Goal: Information Seeking & Learning: Find contact information

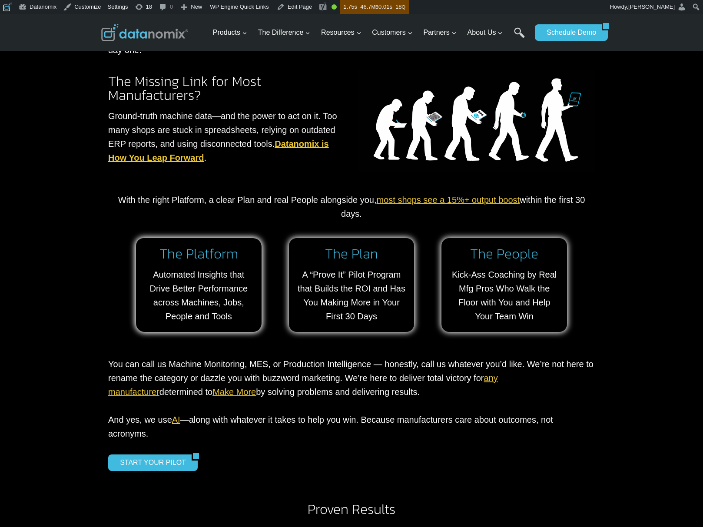
scroll to position [672, 0]
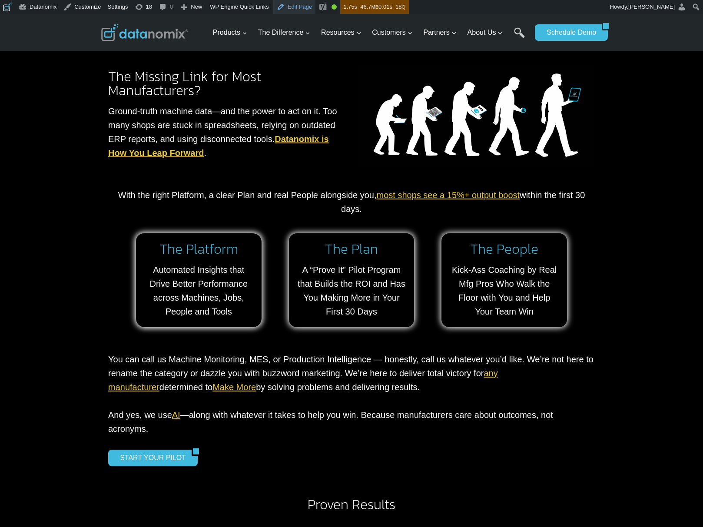
click at [306, 9] on link "Edit Page" at bounding box center [294, 7] width 42 height 14
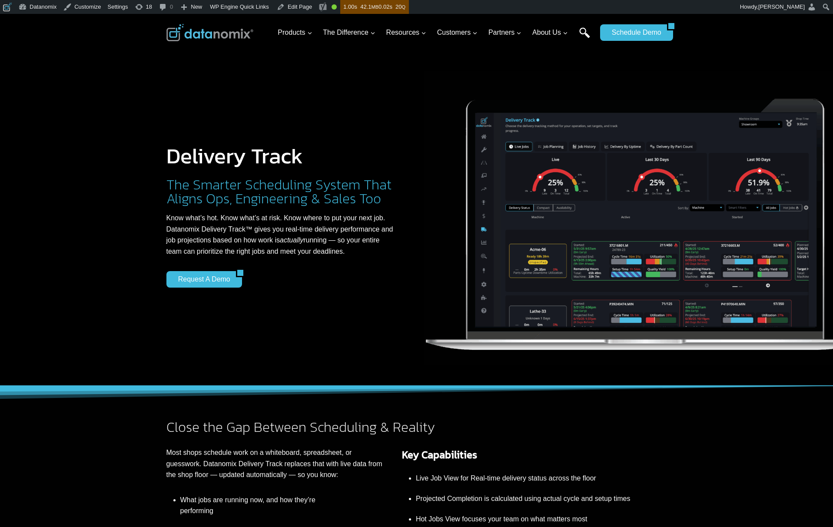
click at [580, 32] on link "Search" at bounding box center [584, 37] width 11 height 20
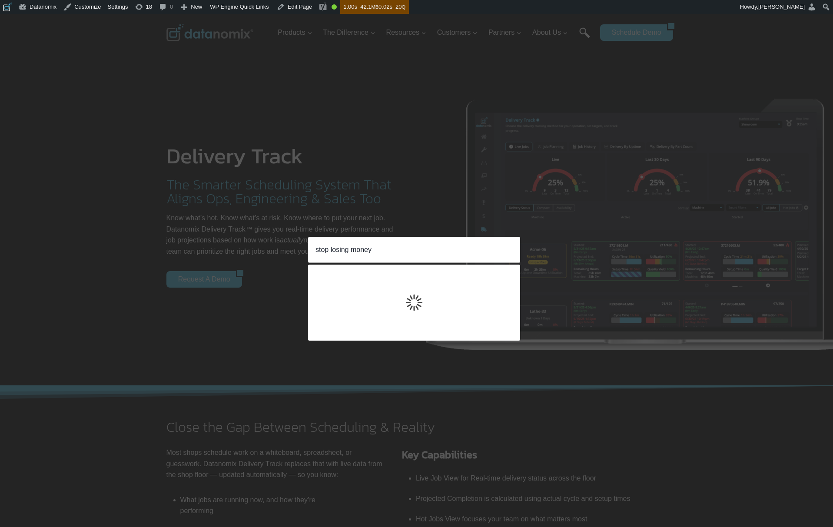
type input "stop losing money"
click input "Search" at bounding box center [0, 0] width 0 height 0
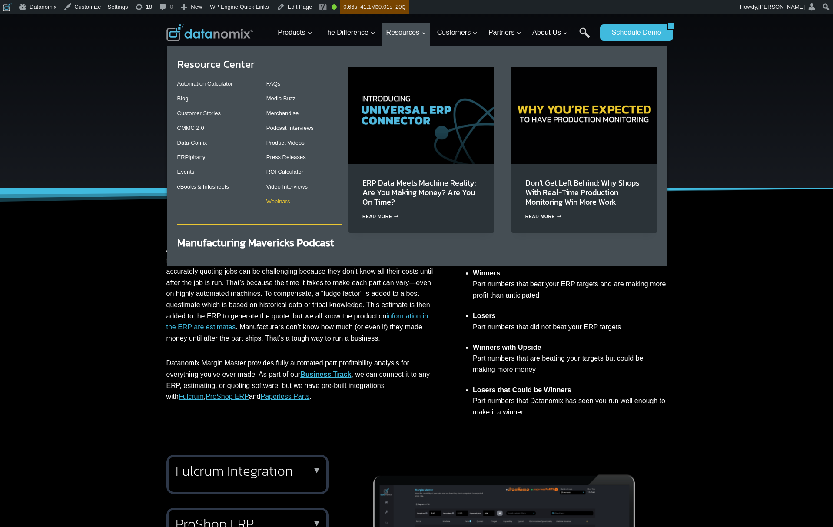
click at [276, 202] on link "Webinars" at bounding box center [278, 201] width 24 height 7
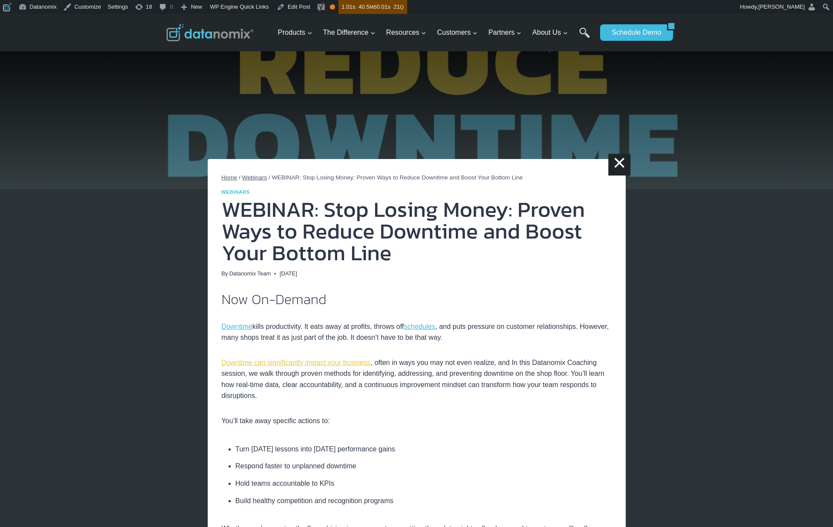
click at [342, 364] on link "Downtime can significantly impact your business" at bounding box center [296, 362] width 149 height 7
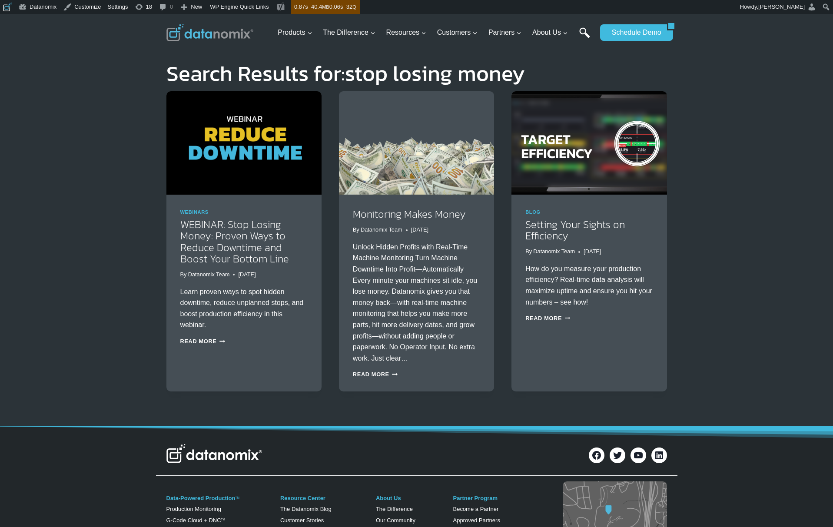
click at [580, 33] on link "Search" at bounding box center [584, 37] width 11 height 20
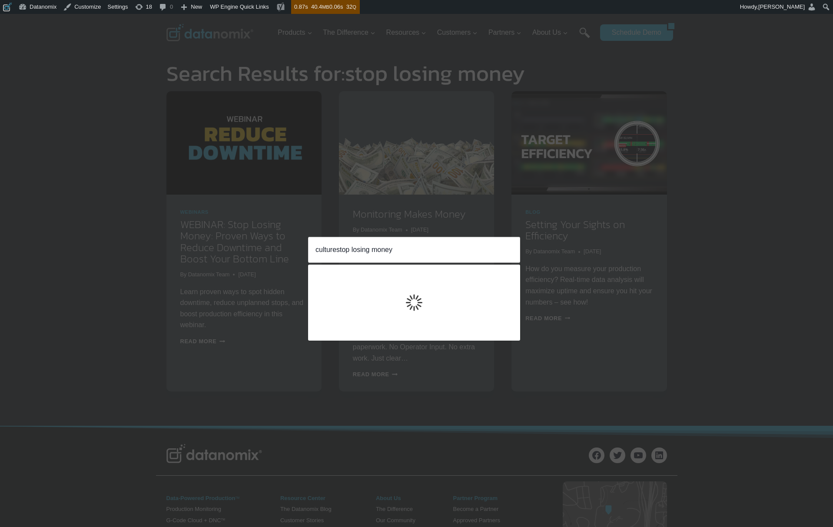
type input "culturestop losing money"
click input "Search" at bounding box center [0, 0] width 0 height 0
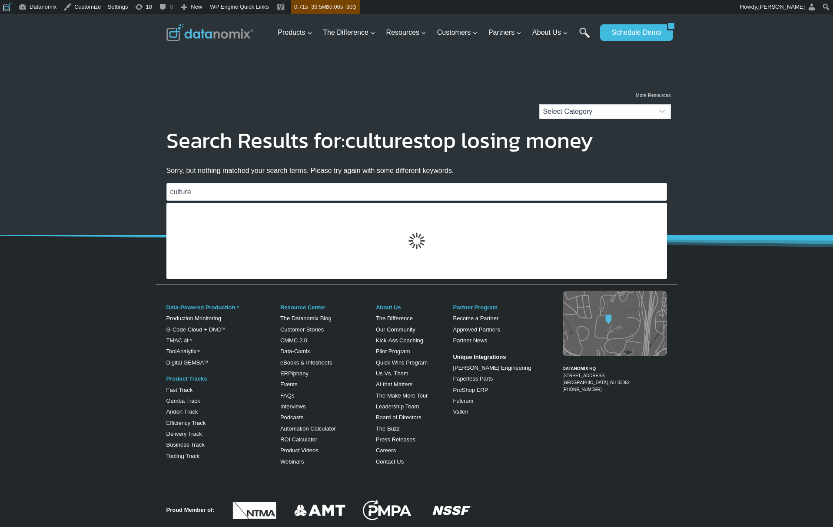
type input "culture"
click input "Search" at bounding box center [0, 0] width 0 height 0
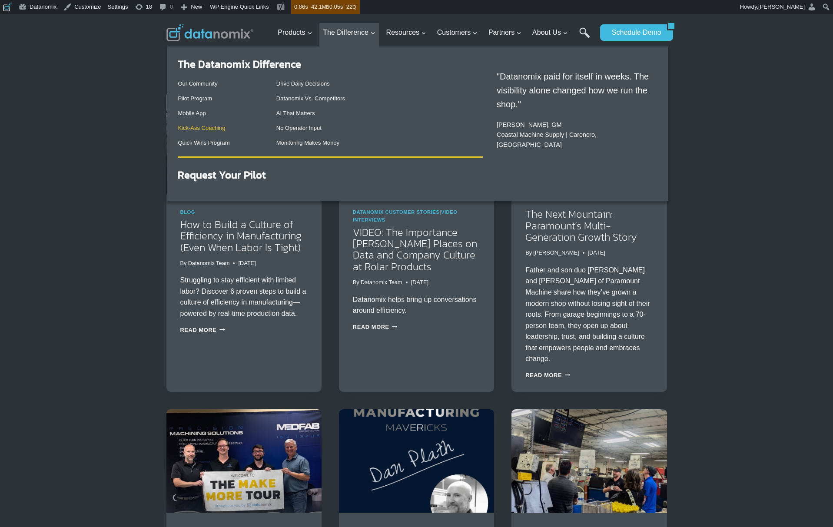
click at [206, 131] on link "Kick-Ass Coaching" at bounding box center [201, 128] width 47 height 7
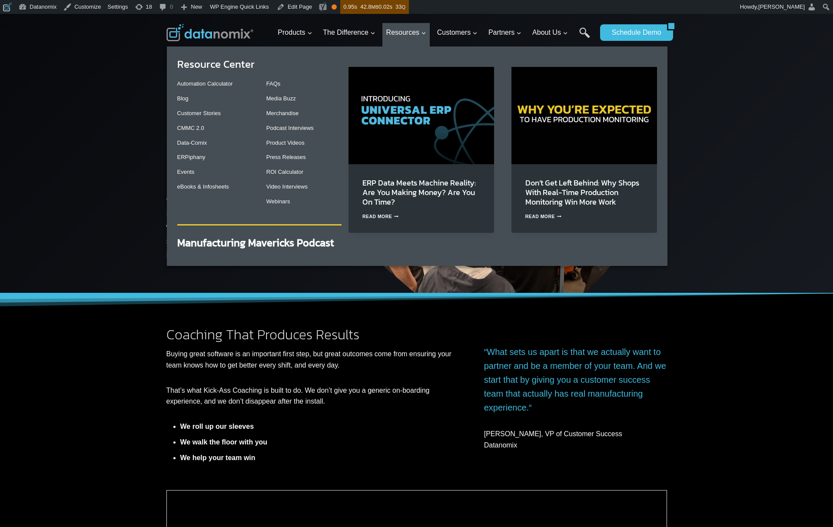
click at [576, 129] on img "Primary Navigation" at bounding box center [584, 115] width 146 height 97
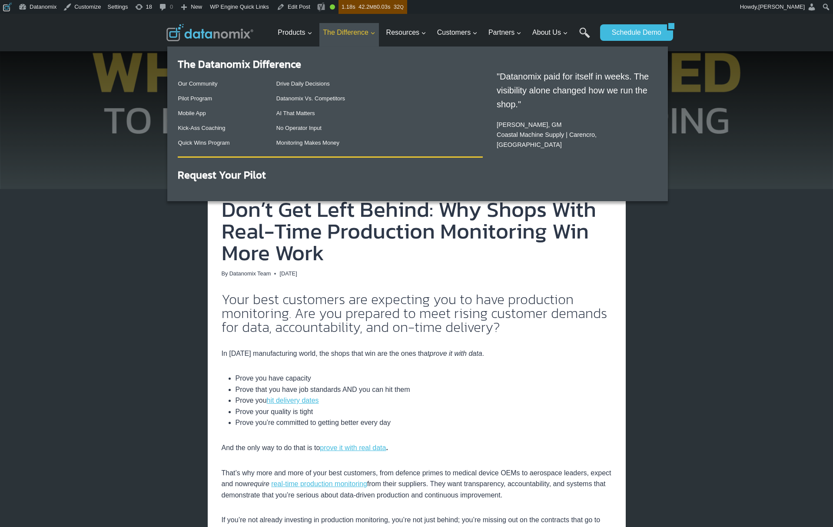
drag, startPoint x: 305, startPoint y: 186, endPoint x: 358, endPoint y: 33, distance: 162.2
click at [0, 0] on link "Tooling Track" at bounding box center [0, 0] width 0 height 0
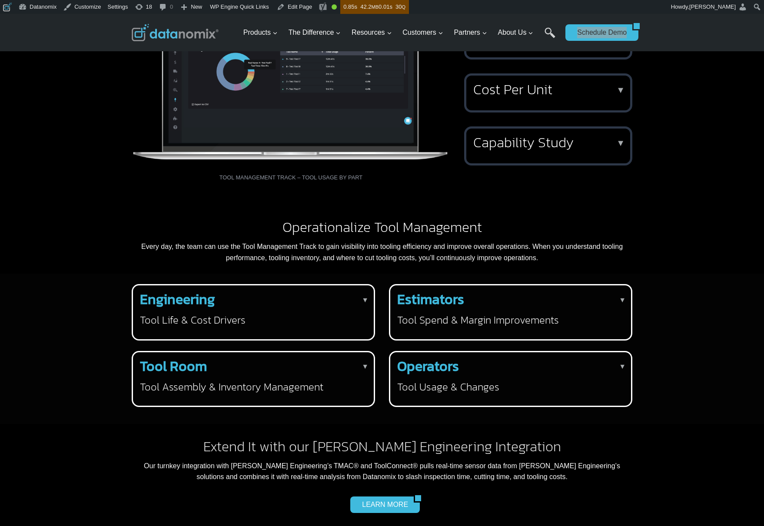
scroll to position [1099, 0]
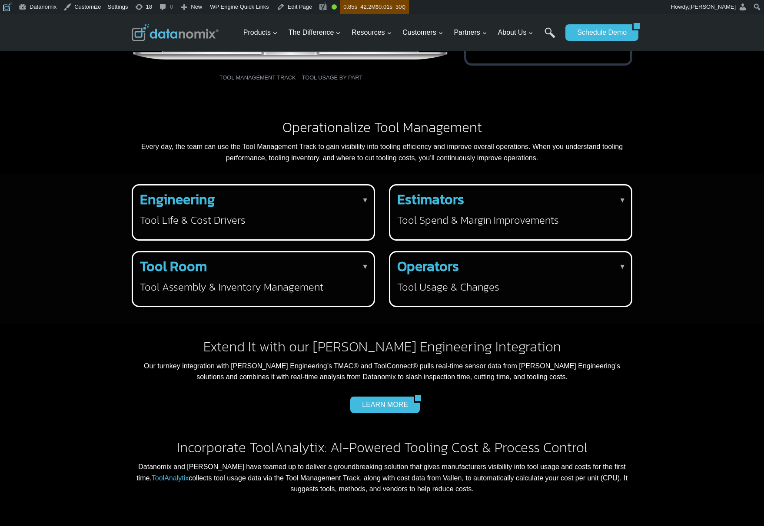
click at [274, 227] on div "Engineering Tool Life & Cost Drivers ▼ Engineers can identify tools that are no…" at bounding box center [251, 209] width 223 height 34
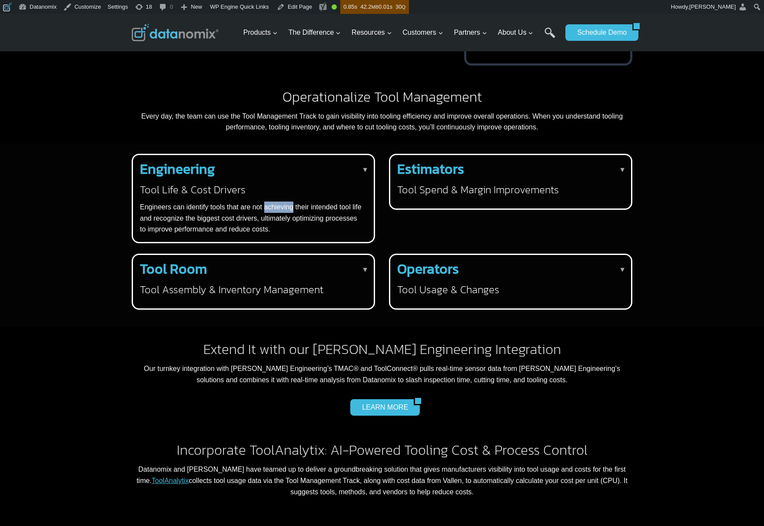
click at [274, 235] on p "Engineers can identify tools that are not achieving their intended tool life an…" at bounding box center [251, 218] width 223 height 33
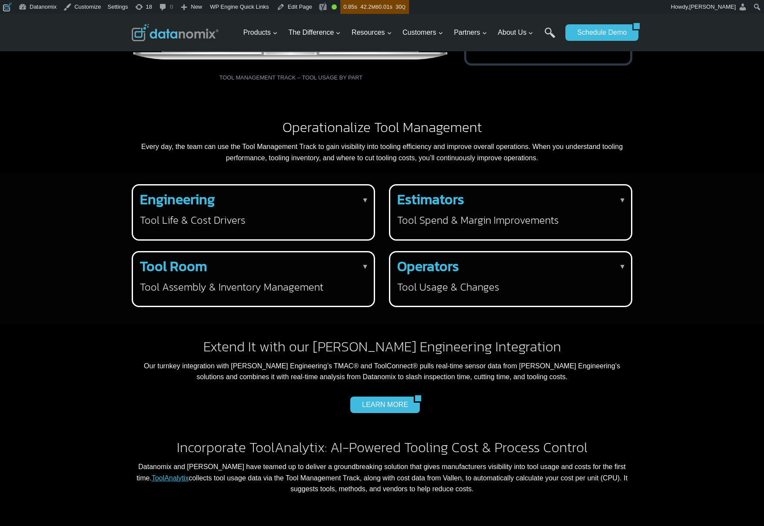
click at [474, 206] on h2 "Estimators" at bounding box center [508, 199] width 223 height 14
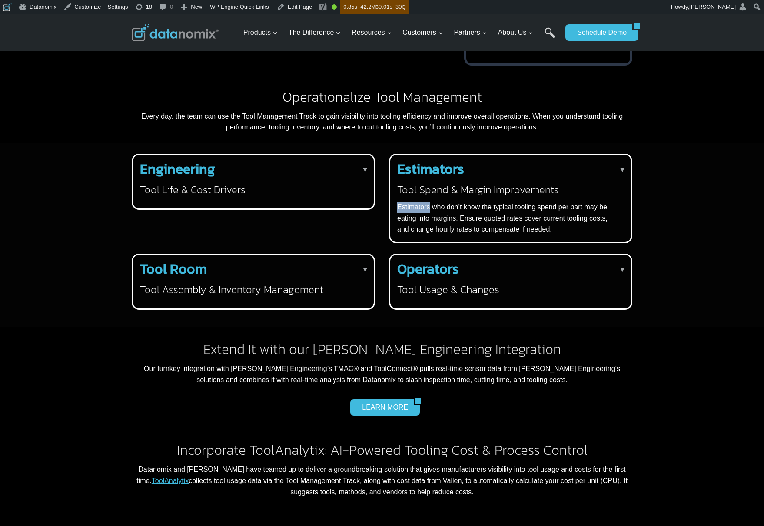
click at [474, 229] on div "Estimators Tool Spend & Margin Improvements ▼ Estimators who don’t know the typ…" at bounding box center [508, 198] width 223 height 73
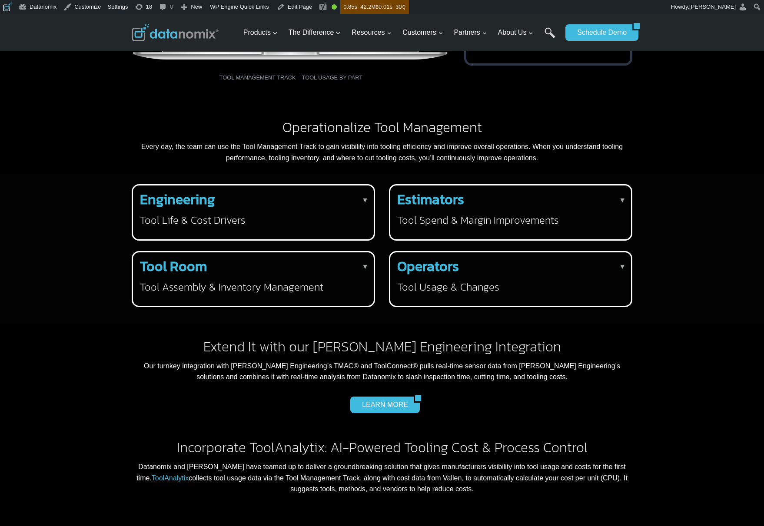
click at [305, 294] on div "Tool Room Tool Assembly & Inventory Management ▼ Low inventory won’t slow down …" at bounding box center [251, 276] width 223 height 34
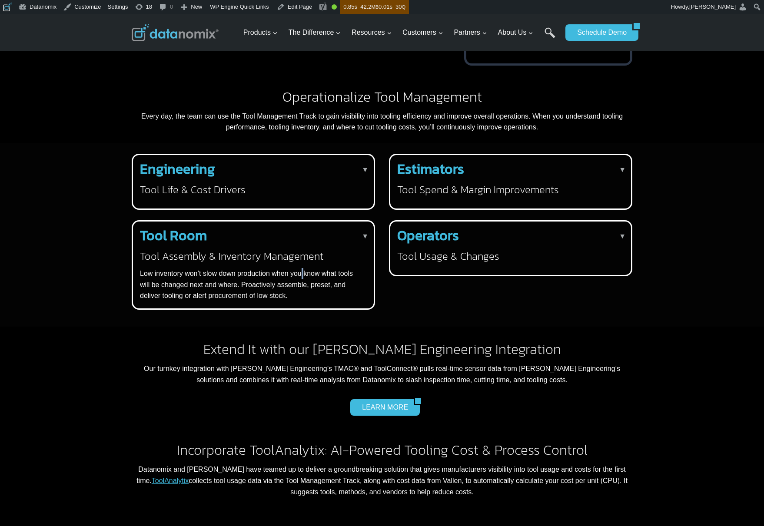
click at [305, 302] on p "Low inventory won’t slow down production when you know what tools will be chang…" at bounding box center [251, 284] width 223 height 33
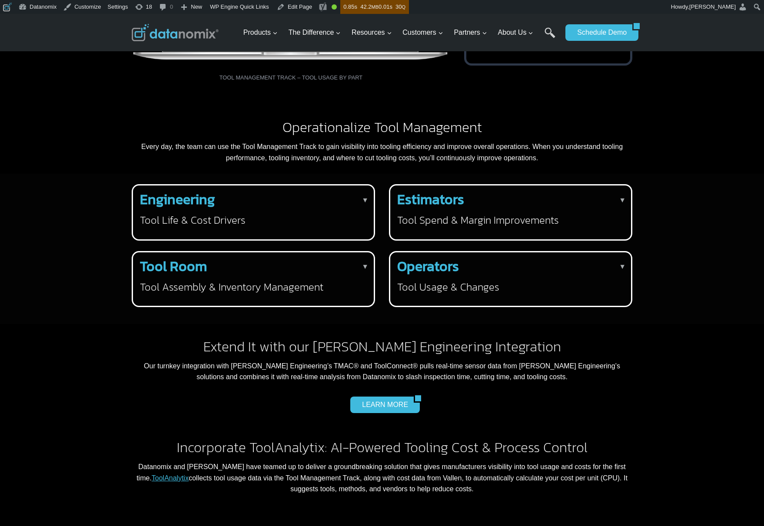
click at [493, 294] on div "Operators Tool Usage & Changes ▼ Through the Machine Heads Up Display, operator…" at bounding box center [508, 276] width 223 height 34
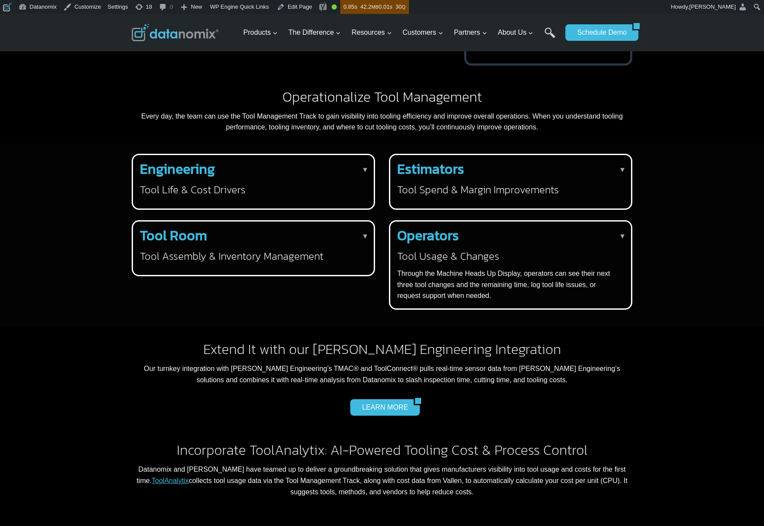
click at [501, 302] on p "Through the Machine Heads Up Display, operators can see their next three tool c…" at bounding box center [508, 284] width 223 height 33
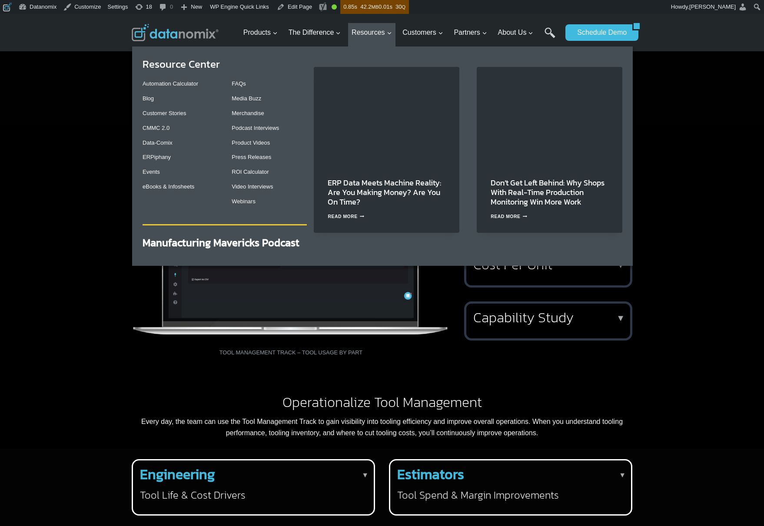
scroll to position [502, 0]
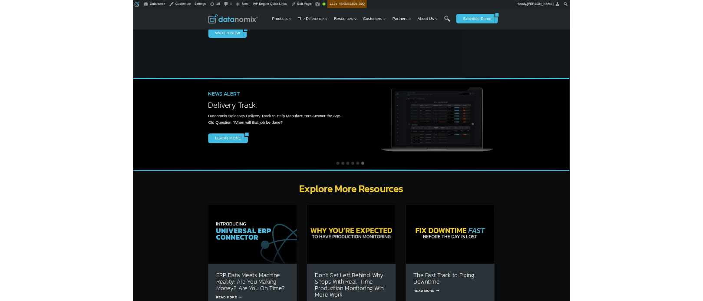
scroll to position [2338, 0]
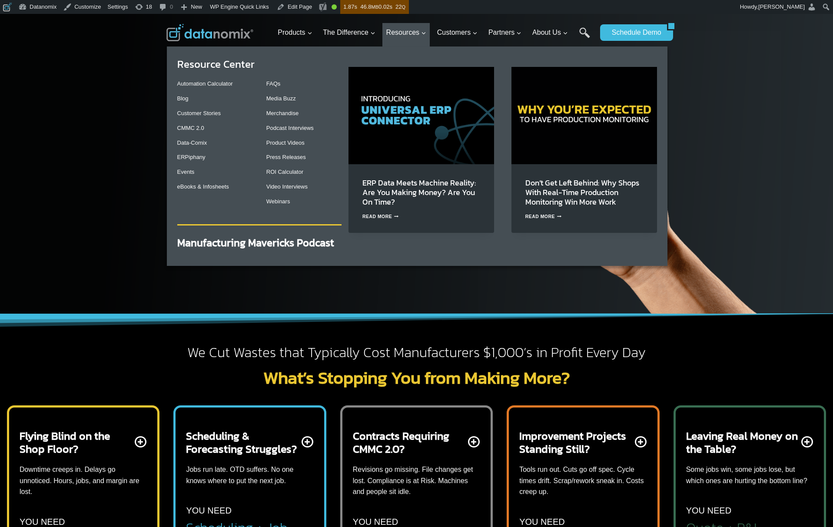
click at [406, 108] on img "Primary Navigation" at bounding box center [421, 115] width 146 height 97
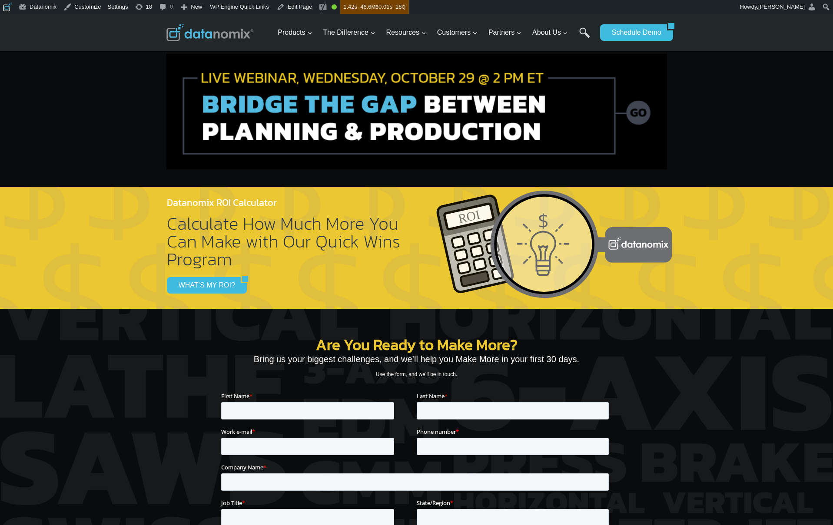
scroll to position [3314, 0]
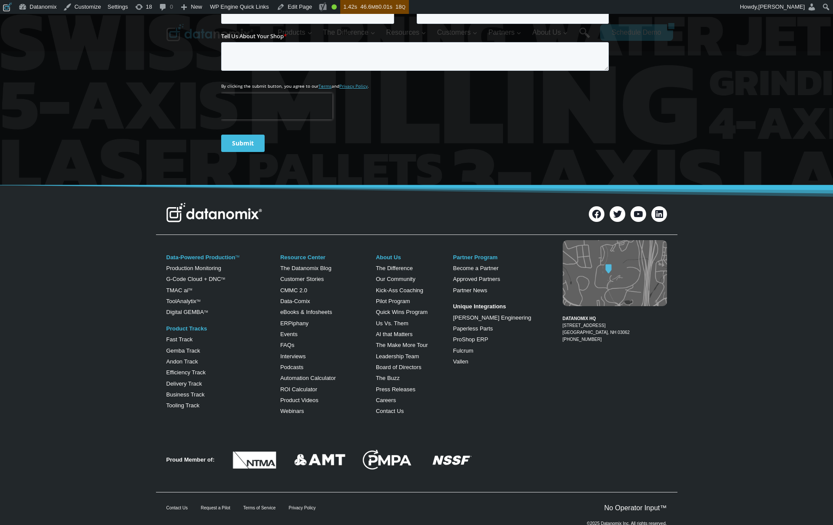
drag, startPoint x: 748, startPoint y: 356, endPoint x: 670, endPoint y: 324, distance: 84.4
click at [740, 355] on div "Data-Powered Production TM Production Monitoring G-Code Cloud + DNC TM TMAC ai …" at bounding box center [416, 334] width 833 height 190
drag, startPoint x: 595, startPoint y: 315, endPoint x: 838, endPoint y: 402, distance: 258.1
click at [563, 315] on figcaption "DATANOMIX HQ 200 Innovation Way Suite #1370 Nashua, NH 03062 1-866-488-4369" at bounding box center [615, 326] width 104 height 35
copy figcaption "[PHONE_NUMBER]"
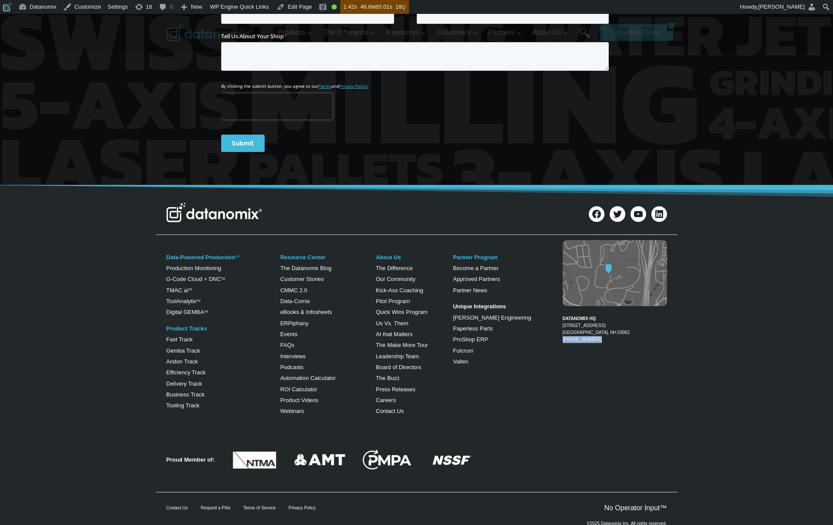
click at [659, 312] on figcaption "DATANOMIX HQ 200 Innovation Way Suite #1370 Nashua, NH 03062 1-866-488-4369" at bounding box center [615, 326] width 104 height 35
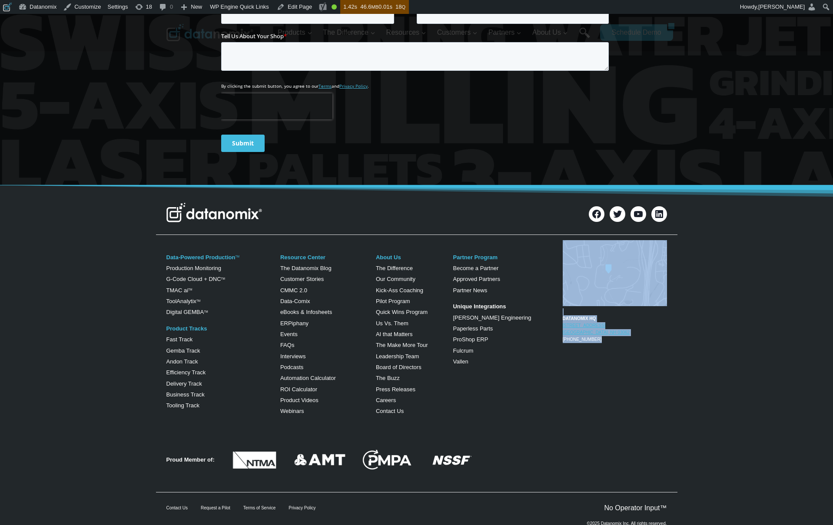
drag, startPoint x: 613, startPoint y: 308, endPoint x: 562, endPoint y: 297, distance: 51.6
click at [561, 295] on div "DATANOMIX HQ 200 Innovation Way Suite #1370 Nashua, NH 03062 1-866-488-4369" at bounding box center [608, 298] width 118 height 119
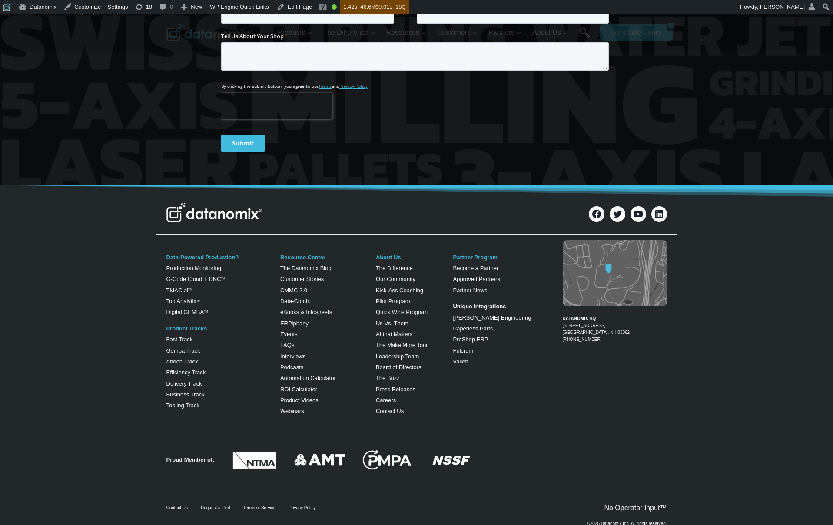
drag, startPoint x: 626, startPoint y: 328, endPoint x: 623, endPoint y: 313, distance: 14.7
click at [627, 328] on div "DATANOMIX HQ 200 Innovation Way Suite #1370 Nashua, NH 03062 1-866-488-4369" at bounding box center [608, 298] width 118 height 119
drag, startPoint x: 593, startPoint y: 306, endPoint x: 563, endPoint y: 300, distance: 30.1
click at [563, 309] on figcaption "DATANOMIX HQ 200 Innovation Way Suite #1370 Nashua, NH 03062 1-866-488-4369" at bounding box center [615, 326] width 104 height 35
copy link "200 Innovation Way Suite #1370 Nashua, NH 03062"
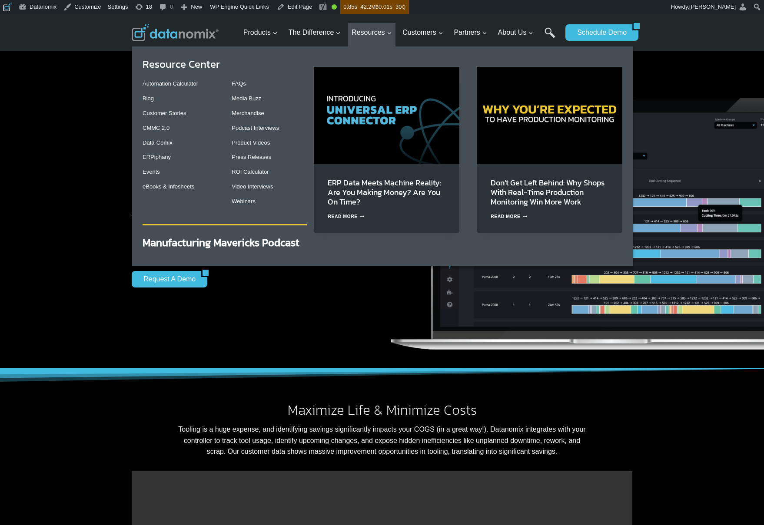
click at [379, 86] on img "Primary Navigation" at bounding box center [387, 115] width 146 height 97
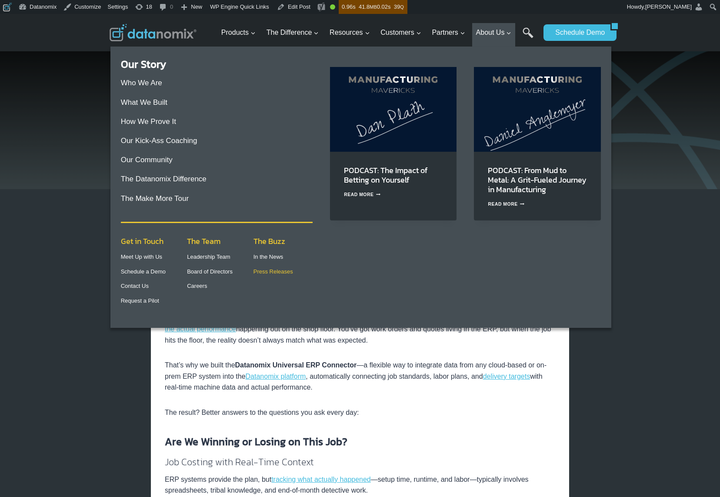
click at [261, 273] on link "Press Releases" at bounding box center [273, 271] width 40 height 7
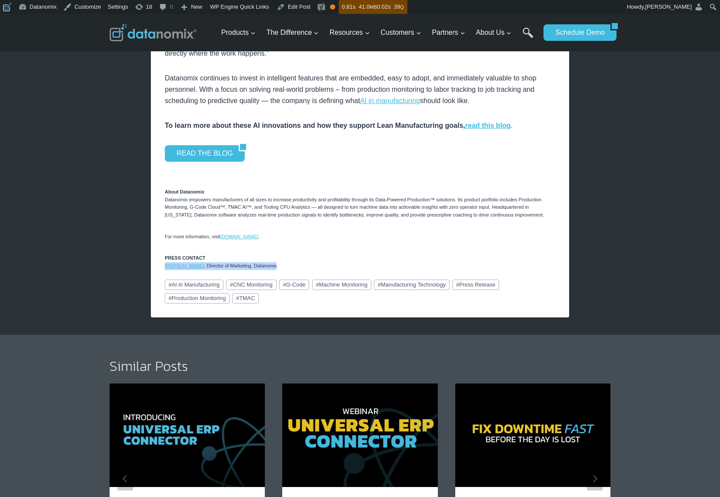
drag, startPoint x: 179, startPoint y: 275, endPoint x: 164, endPoint y: 276, distance: 14.4
click at [165, 269] on p "PRESS CONTACT Lisa Saunders , Director of Marketing, Datanomix" at bounding box center [360, 261] width 390 height 15
click at [290, 269] on p "PRESS CONTACT Lisa Saunders , Director of Marketing, Datanomix" at bounding box center [360, 261] width 390 height 15
drag, startPoint x: 203, startPoint y: 270, endPoint x: 162, endPoint y: 270, distance: 40.8
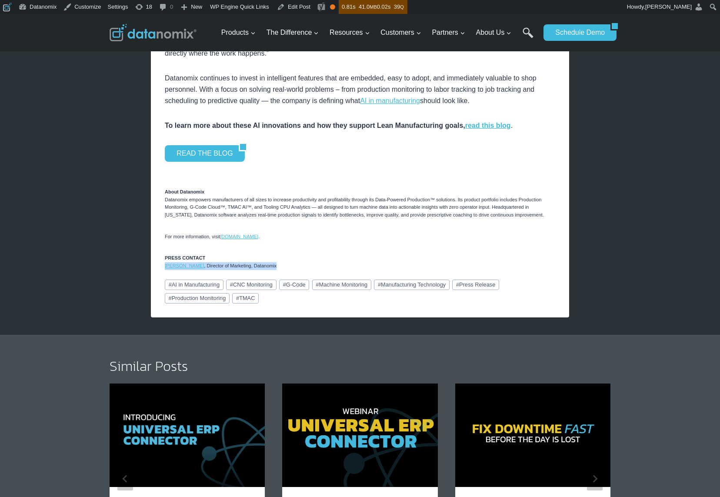
copy p "Lisa Saunders , Director of Marketing, Datanomix"
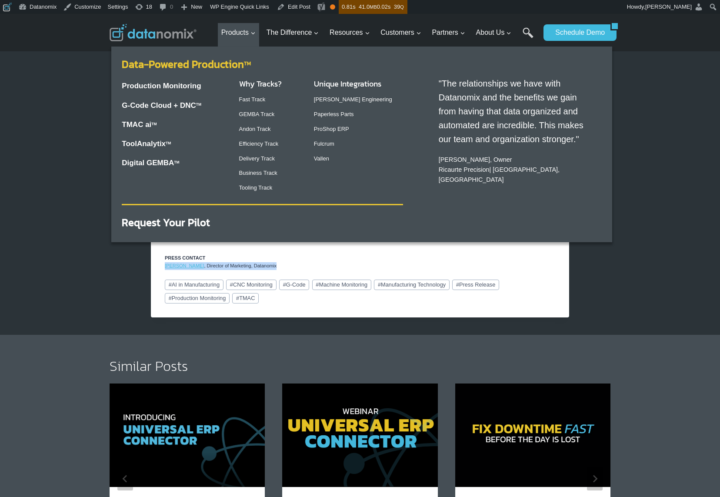
click at [181, 65] on link "Data-Powered Production TM" at bounding box center [186, 63] width 129 height 15
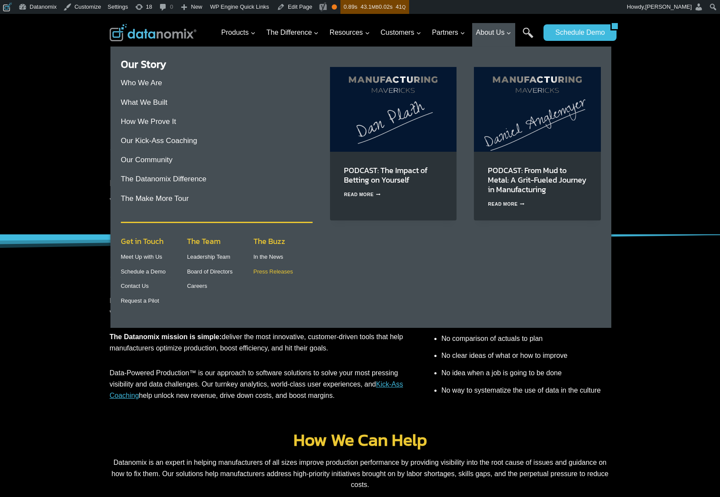
click at [275, 270] on link "Press Releases" at bounding box center [273, 271] width 40 height 7
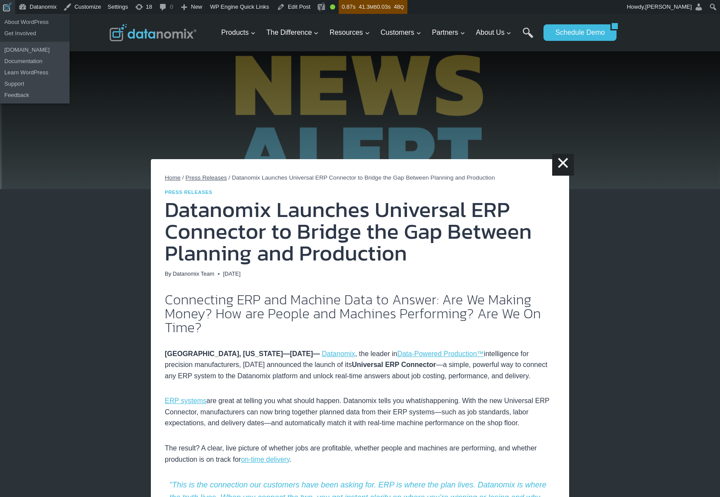
click at [7, 10] on span "Toolbar" at bounding box center [6, 6] width 7 height 12
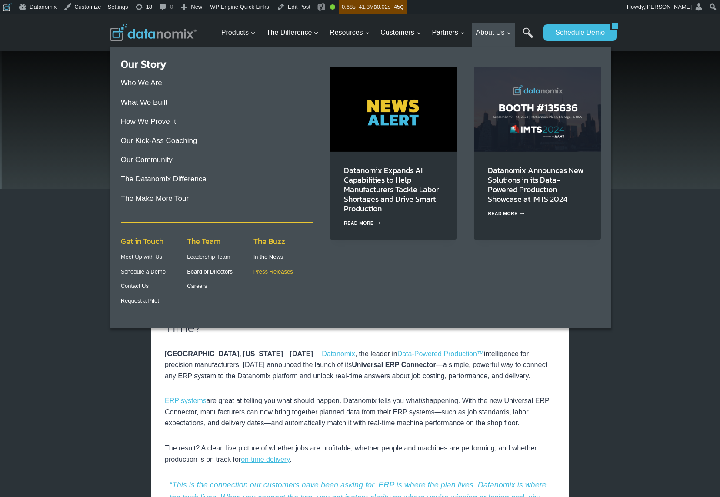
click at [262, 274] on link "Press Releases" at bounding box center [273, 271] width 40 height 7
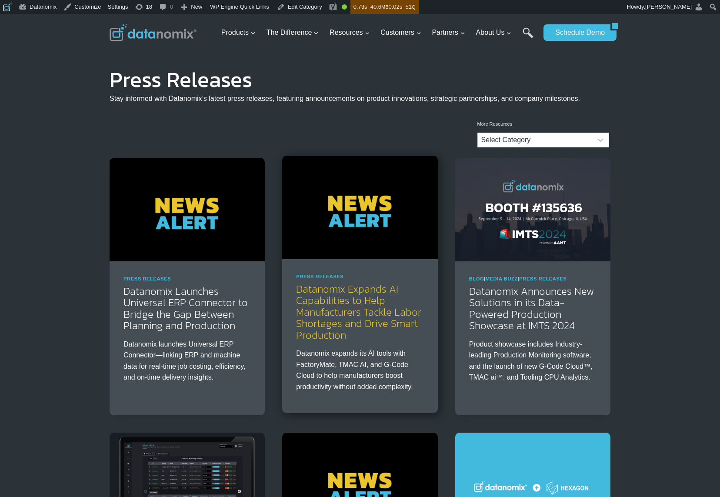
drag, startPoint x: 0, startPoint y: 0, endPoint x: 368, endPoint y: 303, distance: 476.3
click at [368, 303] on link "Datanomix Expands AI Capabilities to Help Manufacturers Tackle Labor Shortages …" at bounding box center [358, 311] width 125 height 61
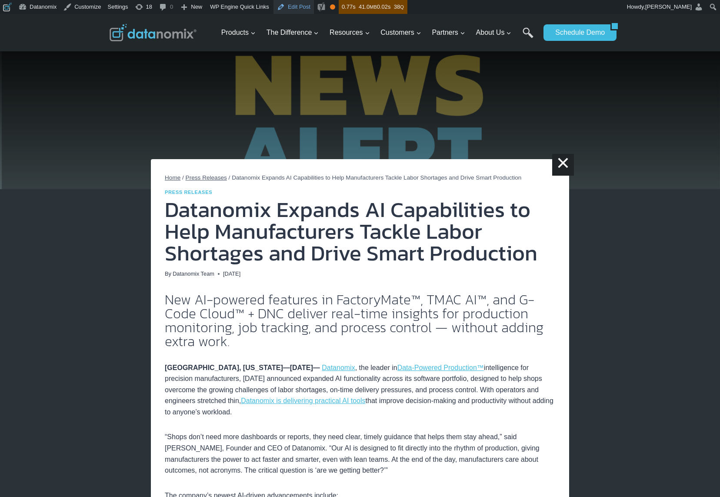
click at [294, 3] on link "Edit Post" at bounding box center [293, 7] width 40 height 14
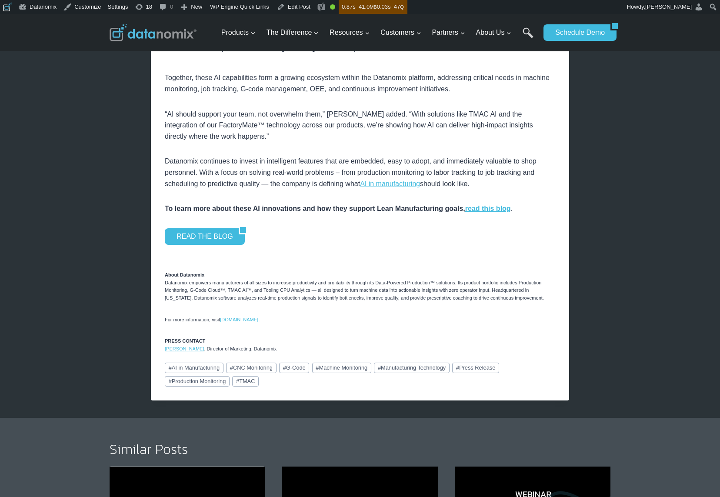
scroll to position [469, 0]
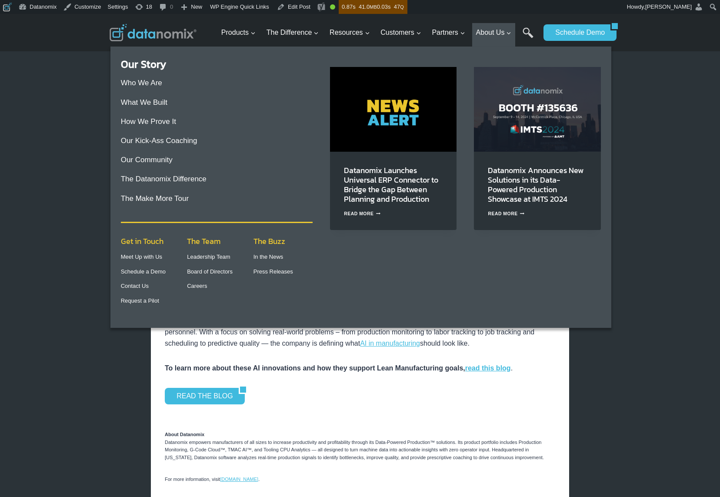
click at [384, 149] on img "Primary Navigation" at bounding box center [393, 109] width 126 height 84
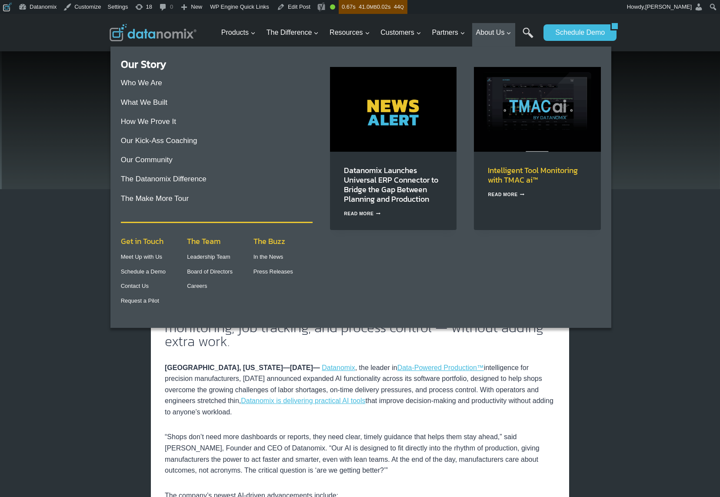
click at [511, 182] on link "Intelligent Tool Monitoring with TMAC ai™" at bounding box center [533, 174] width 90 height 21
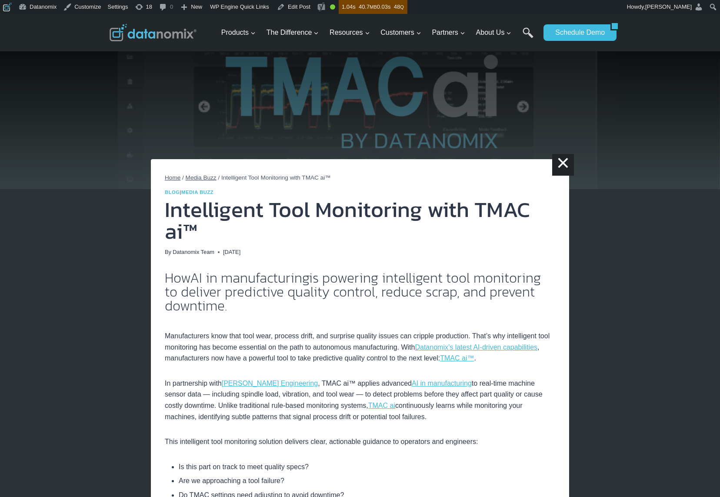
click at [165, 36] on img at bounding box center [152, 32] width 87 height 17
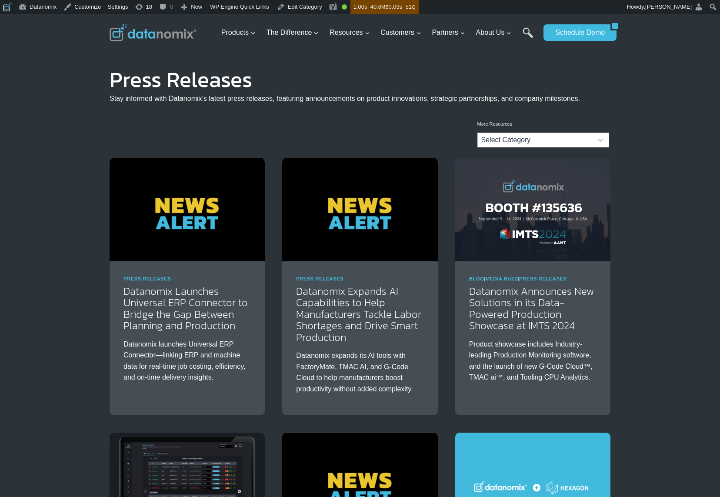
click at [166, 39] on img at bounding box center [152, 32] width 87 height 17
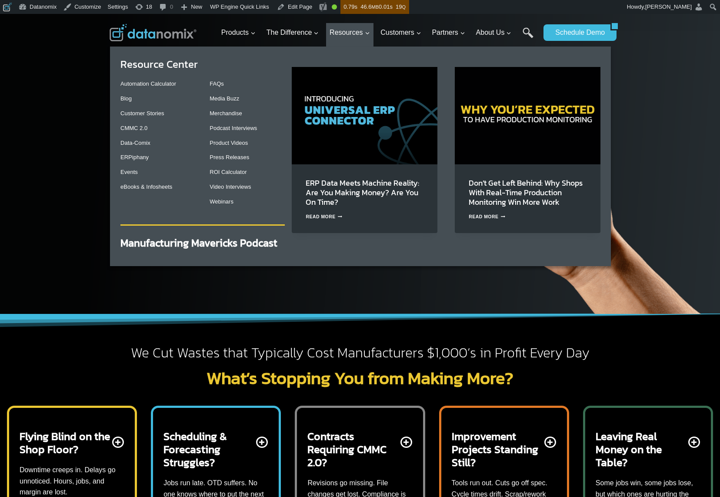
click at [365, 109] on img "Primary Navigation" at bounding box center [365, 115] width 146 height 97
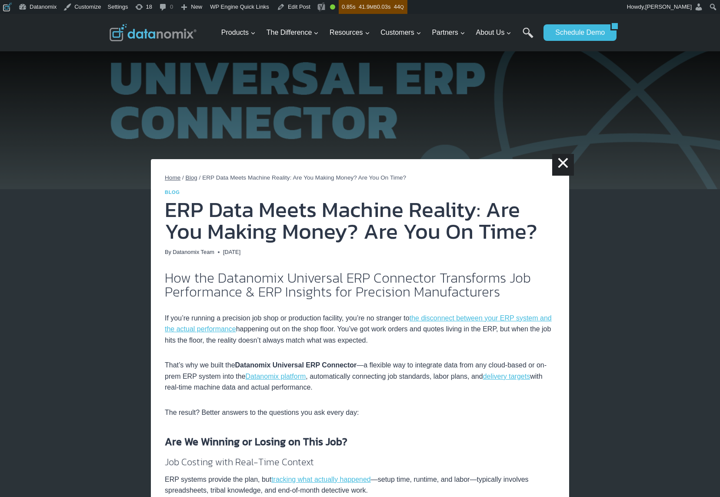
click at [168, 30] on img at bounding box center [152, 32] width 87 height 17
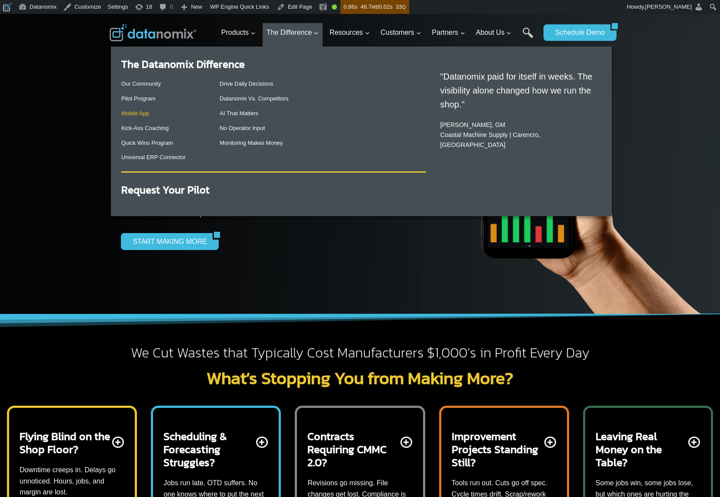
click at [143, 114] on link "Mobile App" at bounding box center [135, 113] width 28 height 7
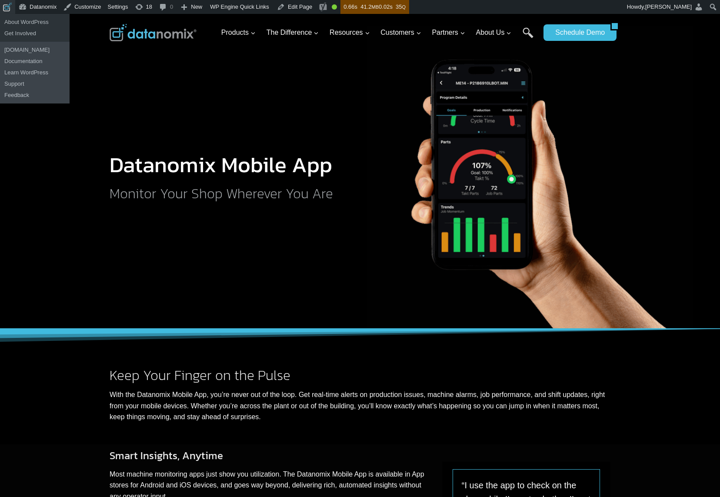
click at [6, 10] on span "Toolbar" at bounding box center [6, 6] width 7 height 12
